Goal: Information Seeking & Learning: Learn about a topic

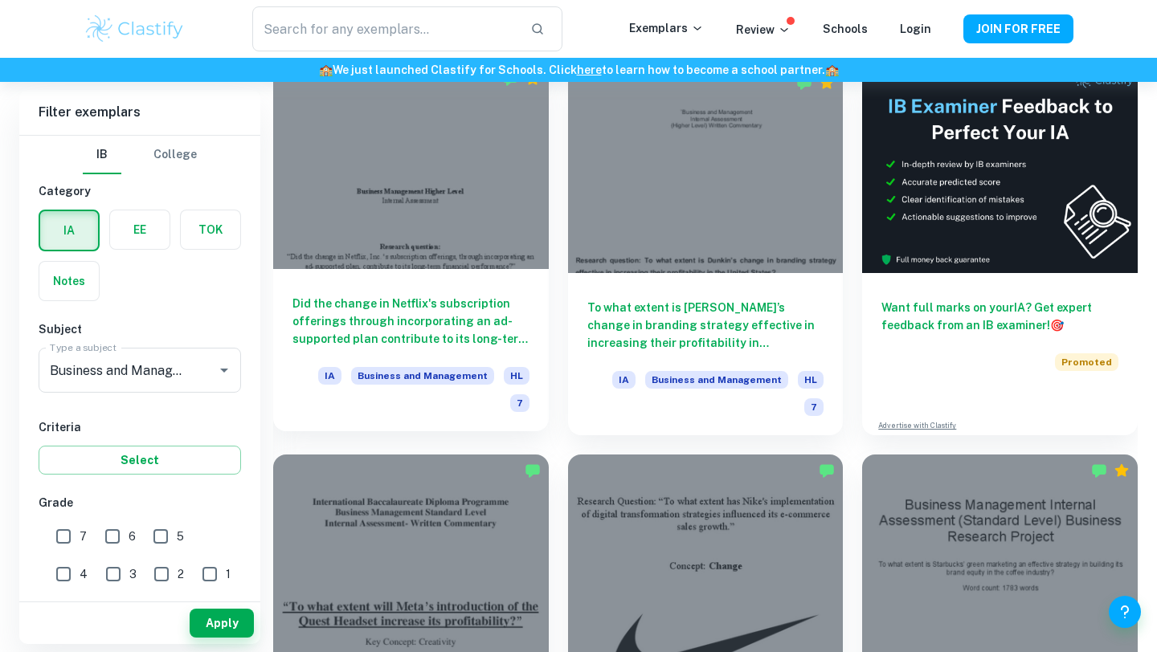
scroll to position [459, 0]
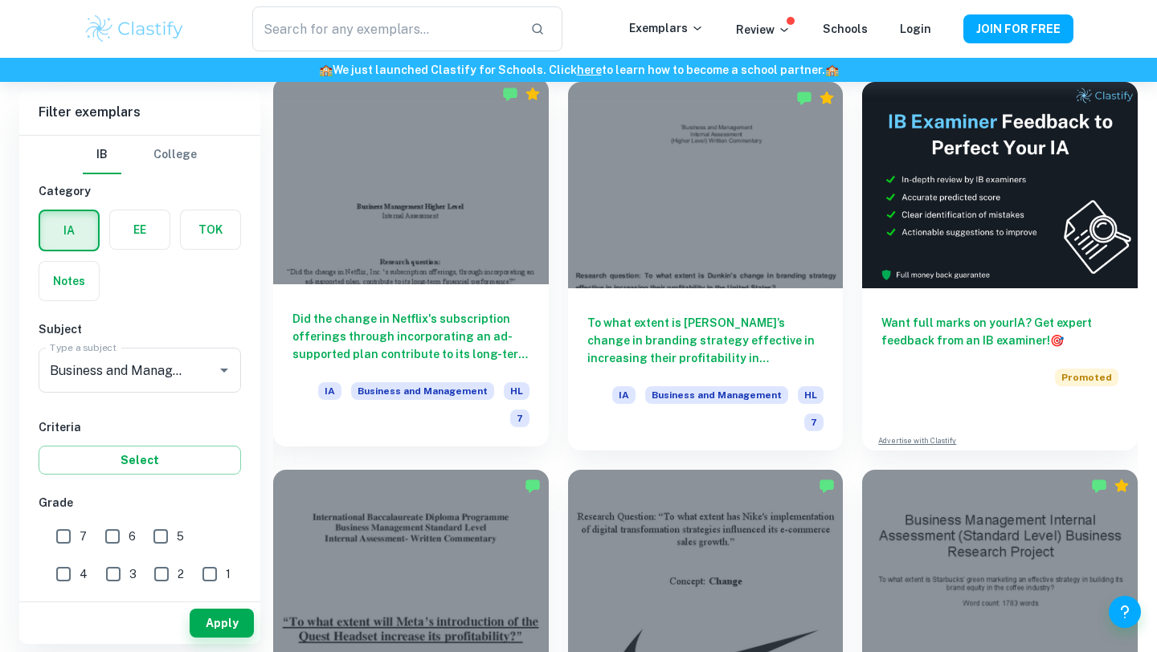
click at [407, 324] on h6 "Did the change in Netflix's subscription offerings through incorporating an ad-…" at bounding box center [410, 336] width 237 height 53
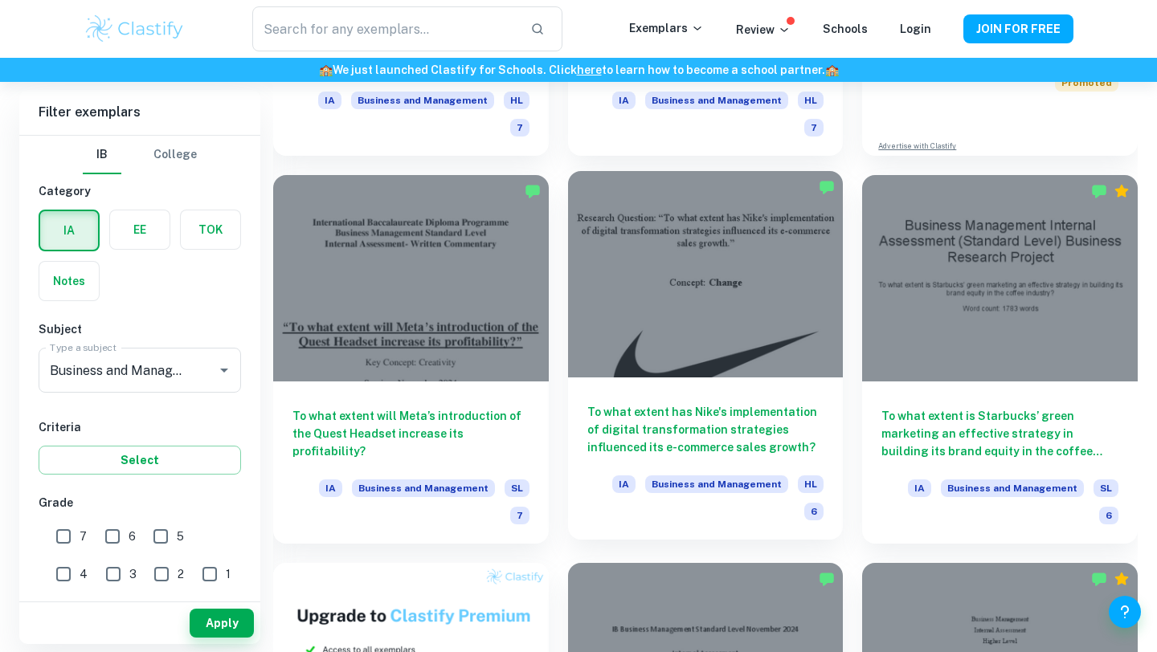
scroll to position [755, 0]
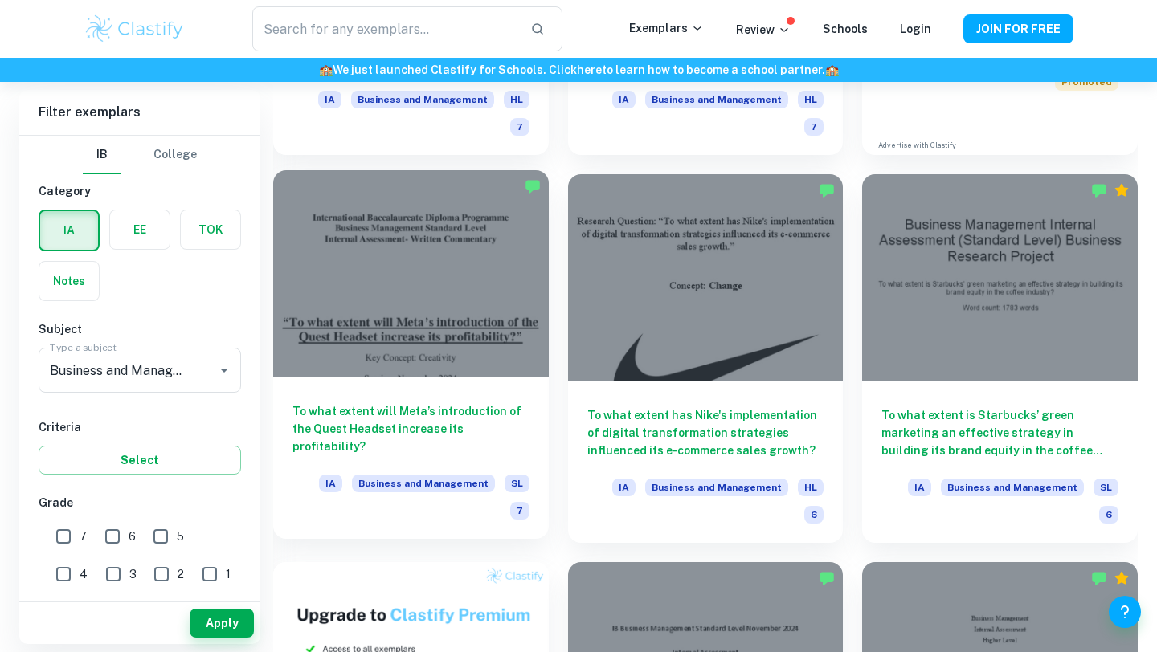
click at [442, 411] on h6 "To what extent will Meta’s introduction of the Quest Headset increase its profi…" at bounding box center [410, 428] width 237 height 53
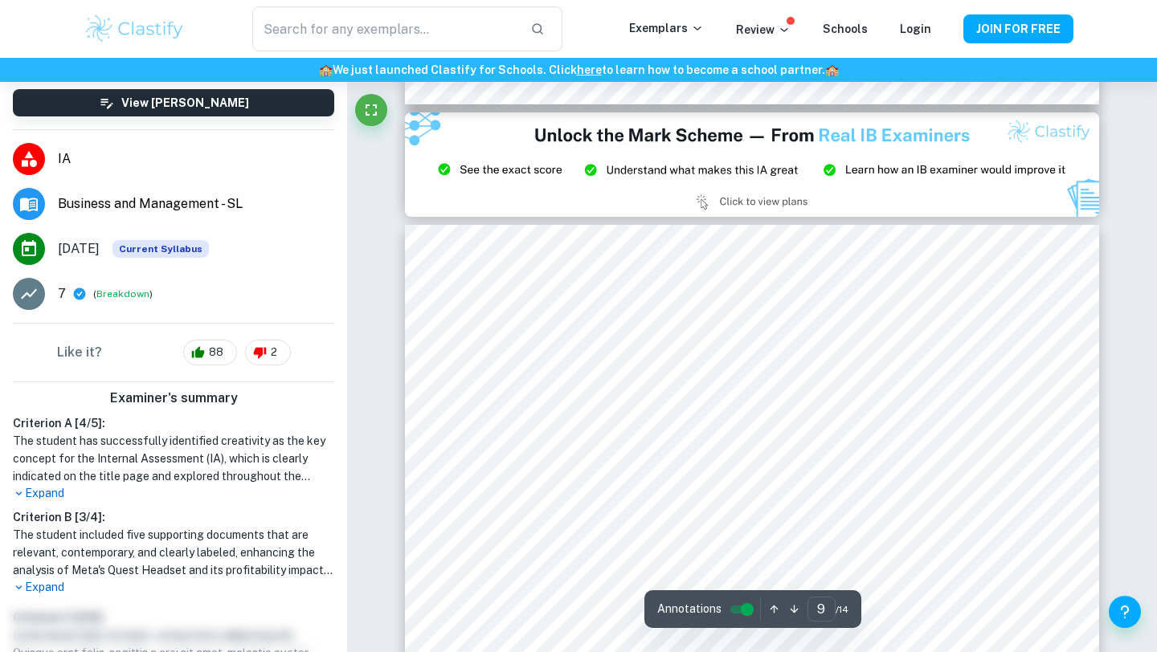
scroll to position [8074, 0]
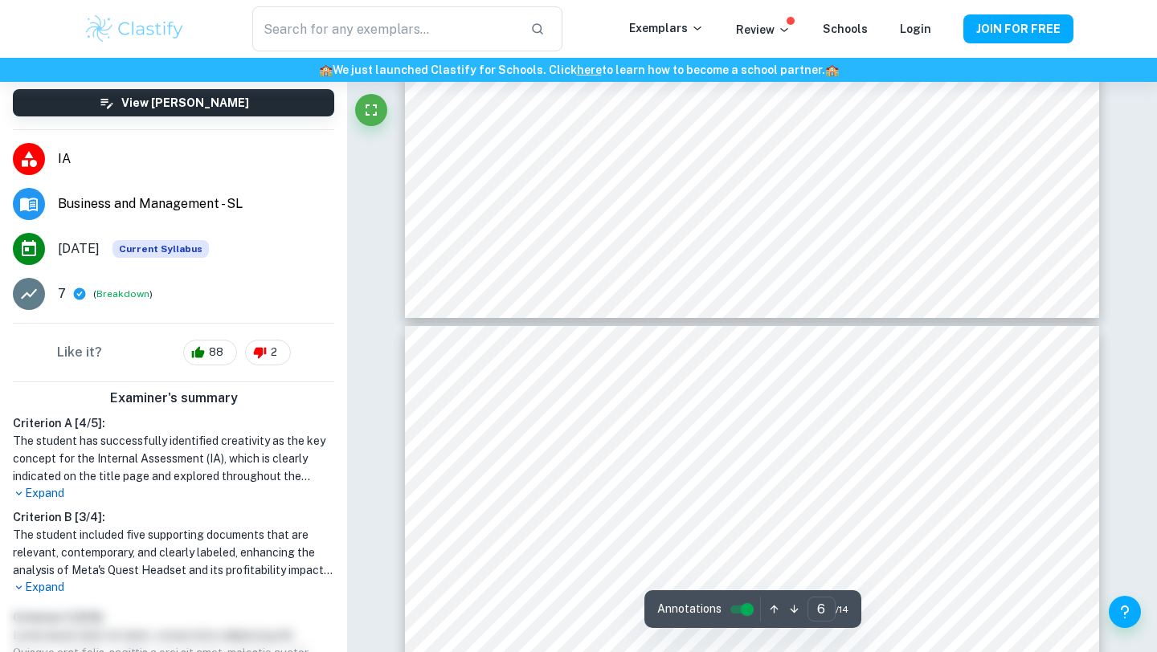
type input "5"
